Goal: Information Seeking & Learning: Learn about a topic

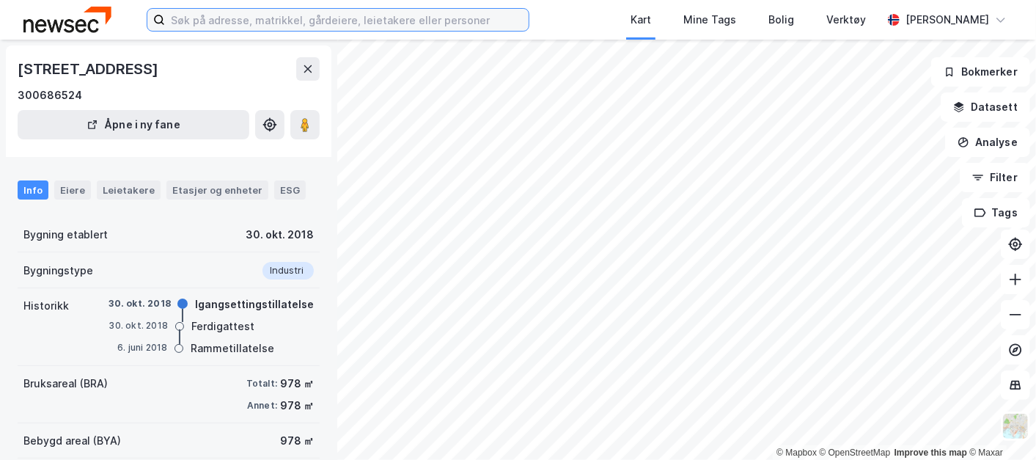
click at [281, 18] on input at bounding box center [347, 20] width 364 height 22
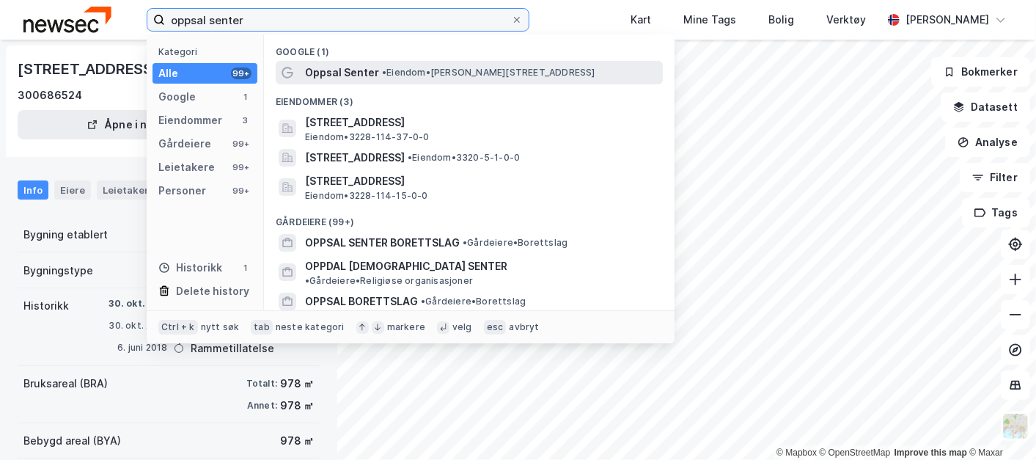
type input "oppsal senter"
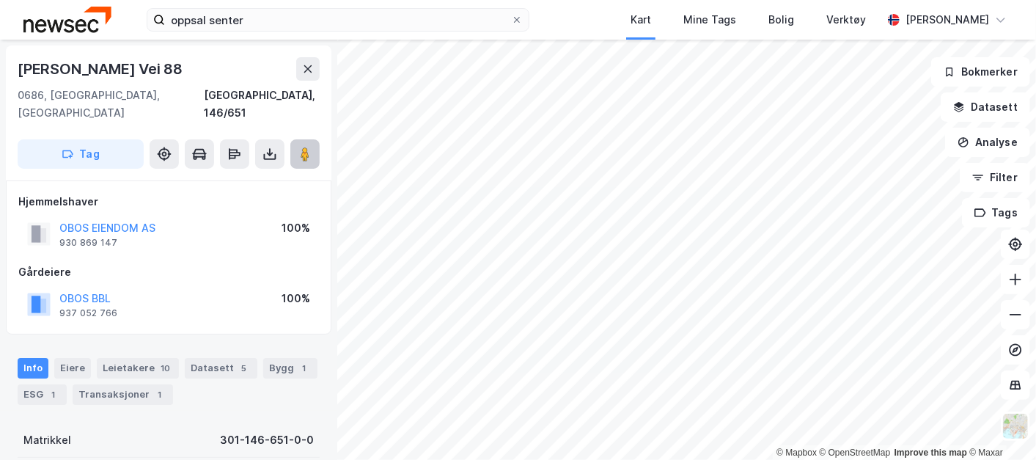
click at [303, 147] on image at bounding box center [305, 154] width 9 height 15
click at [1026, 386] on button at bounding box center [1015, 384] width 29 height 29
click at [1022, 355] on icon at bounding box center [1015, 349] width 15 height 15
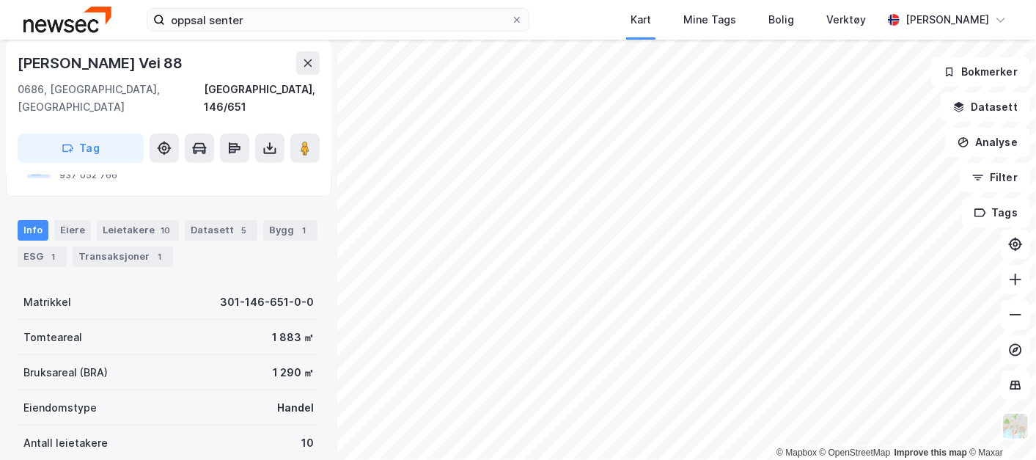
scroll to position [144, 0]
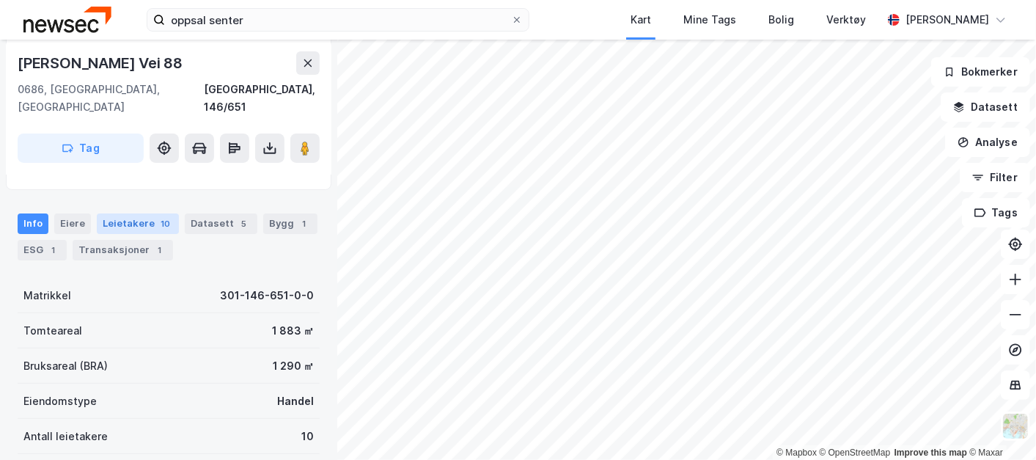
click at [158, 216] on div "10" at bounding box center [165, 223] width 15 height 15
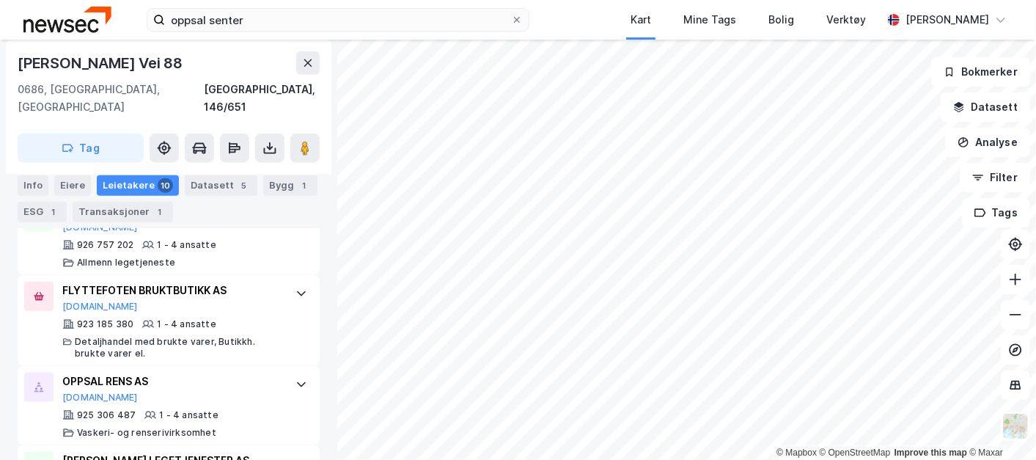
scroll to position [850, 0]
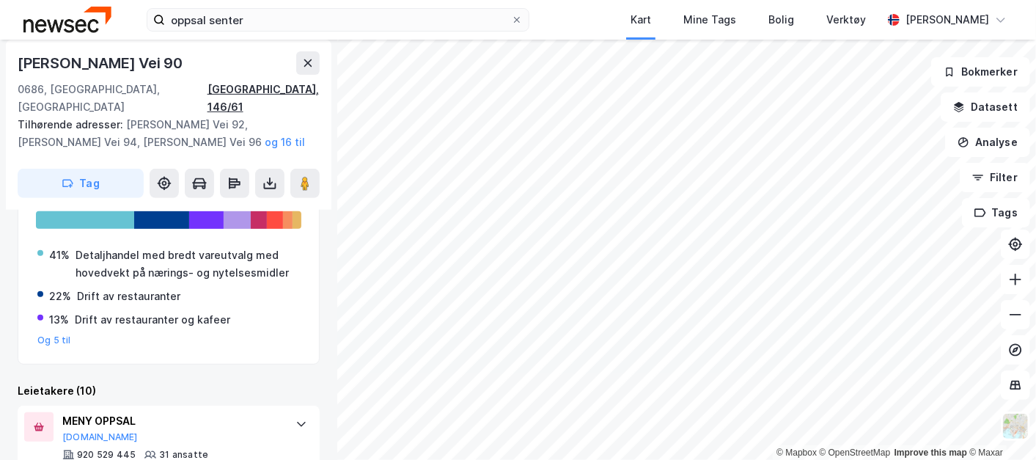
scroll to position [295, 0]
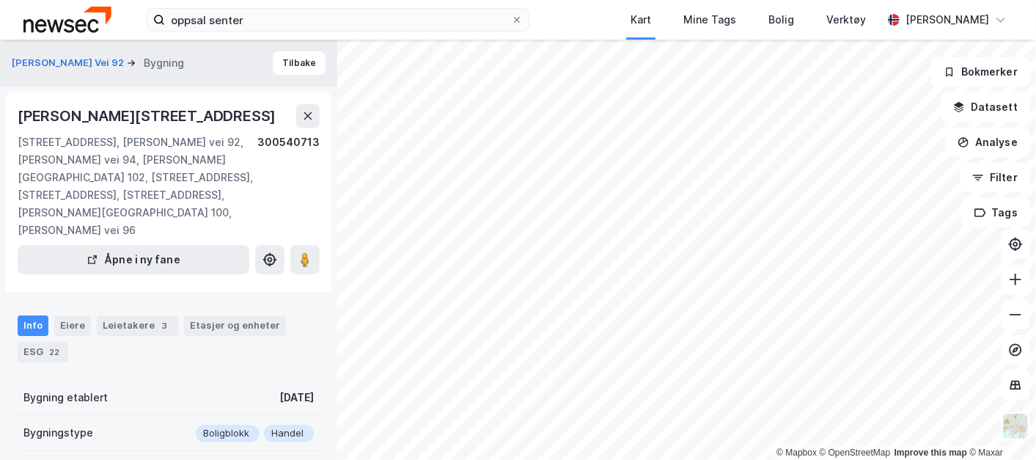
scroll to position [356, 0]
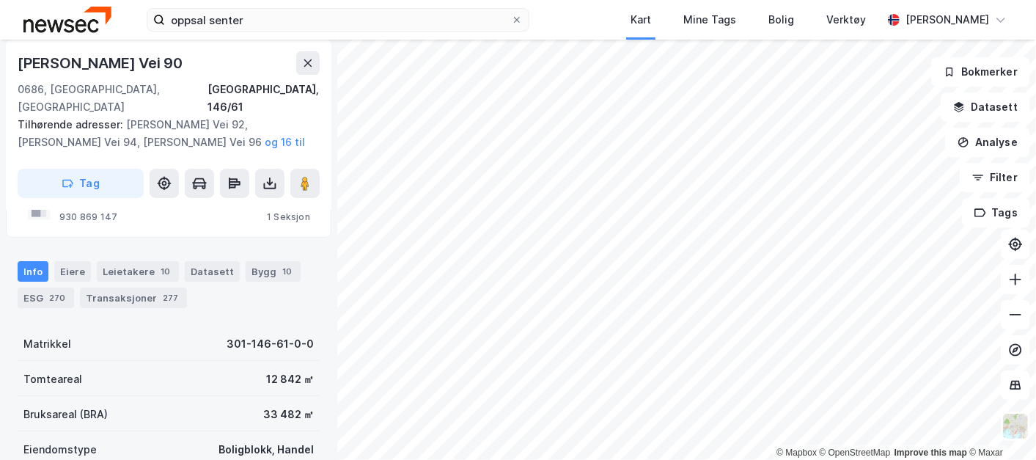
scroll to position [97, 0]
click at [158, 263] on div "10" at bounding box center [165, 270] width 15 height 15
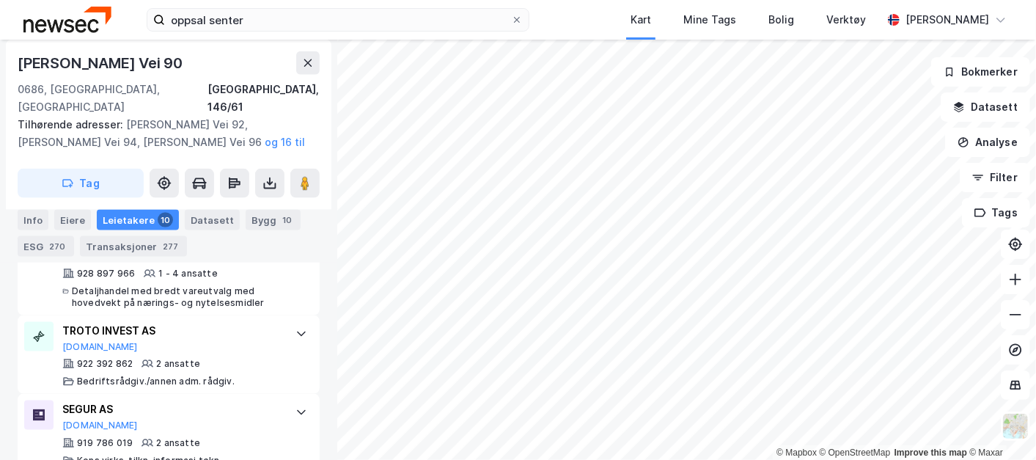
scroll to position [1051, 0]
